Goal: Communication & Community: Answer question/provide support

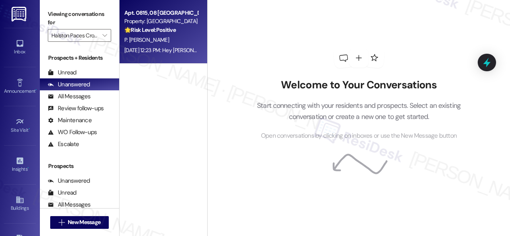
click at [185, 36] on div "P. [PERSON_NAME]" at bounding box center [161, 40] width 75 height 10
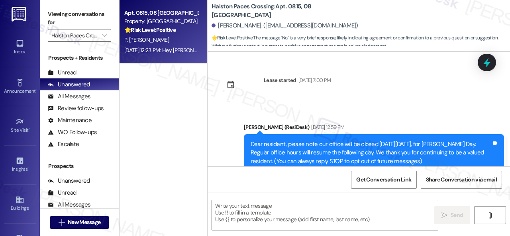
type textarea "Fetching suggested responses. Please feel free to read through the conversation…"
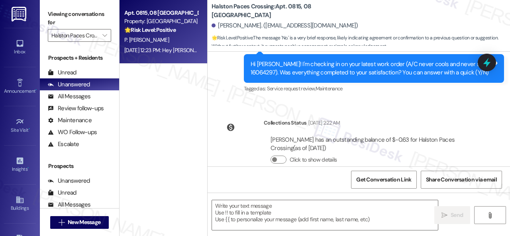
scroll to position [652, 0]
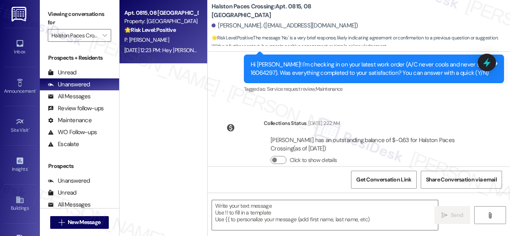
click at [232, 98] on div "Survey, sent via SMS Residesk Automated Survey [DATE] 12:27 PM Hi [PERSON_NAME]…" at bounding box center [359, 64] width 303 height 76
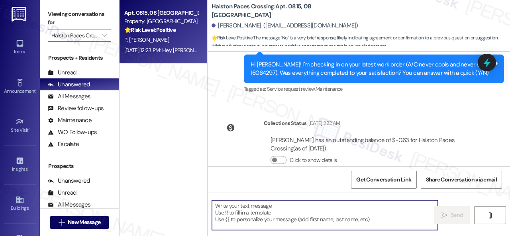
click at [252, 214] on textarea at bounding box center [325, 216] width 226 height 30
paste textarea "I'm sorry that the work order wasn't completed to your satisfaction. Can you pl…"
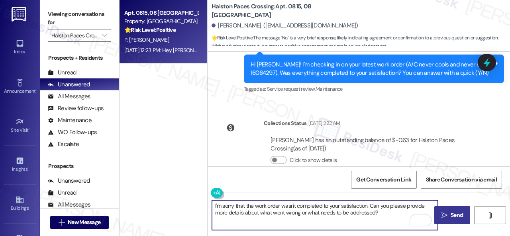
type textarea "I'm sorry that the work order wasn't completed to your satisfaction. Can you pl…"
click at [451, 212] on span "Send" at bounding box center [457, 215] width 12 height 8
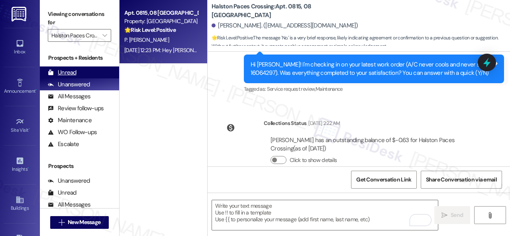
scroll to position [735, 0]
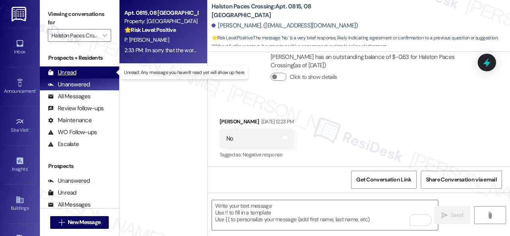
click at [68, 73] on div "Unread" at bounding box center [62, 73] width 29 height 8
